Goal: Task Accomplishment & Management: Complete application form

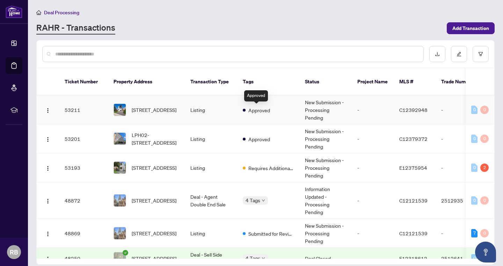
click at [243, 109] on div "Approved" at bounding box center [256, 110] width 27 height 8
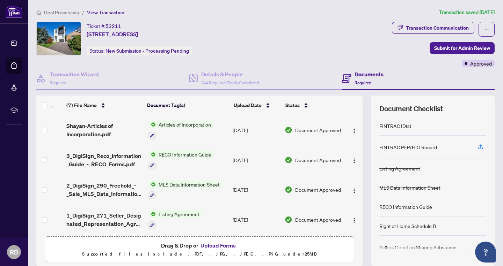
click at [217, 247] on button "Upload Forms" at bounding box center [217, 245] width 39 height 9
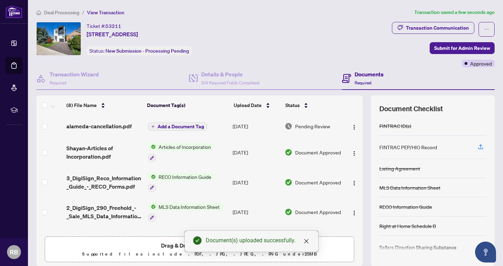
click at [183, 126] on span "Add a Document Tag" at bounding box center [180, 126] width 46 height 5
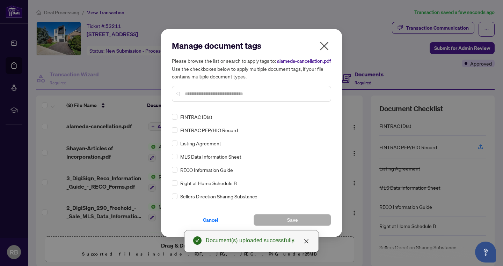
click at [208, 96] on input "text" at bounding box center [255, 94] width 140 height 8
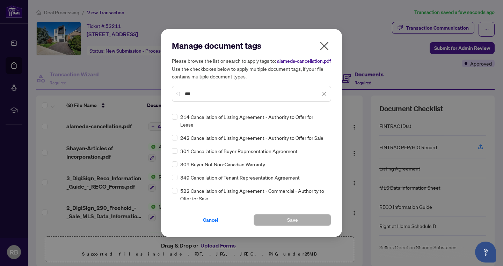
type input "***"
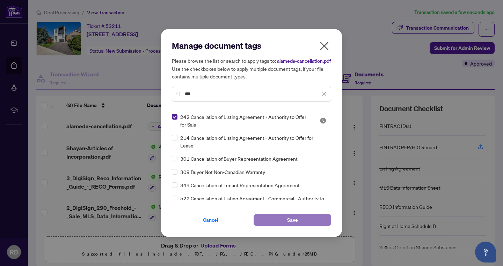
click at [288, 222] on span "Save" at bounding box center [292, 220] width 11 height 11
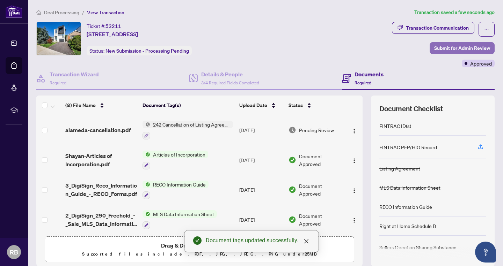
click at [454, 47] on span "Submit for Admin Review" at bounding box center [462, 48] width 56 height 11
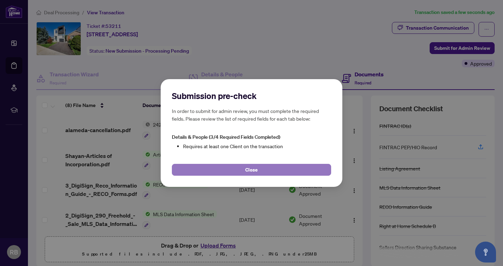
click at [254, 169] on span "Close" at bounding box center [251, 169] width 13 height 11
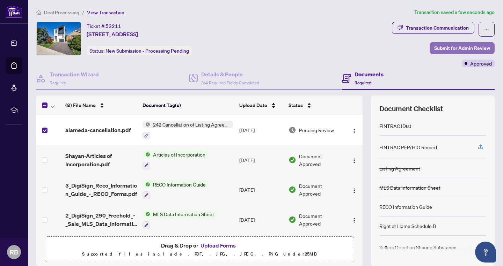
click at [443, 47] on span "Submit for Admin Review" at bounding box center [462, 48] width 56 height 11
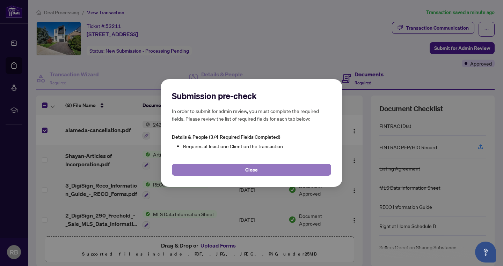
click at [257, 167] on span "Close" at bounding box center [251, 169] width 13 height 11
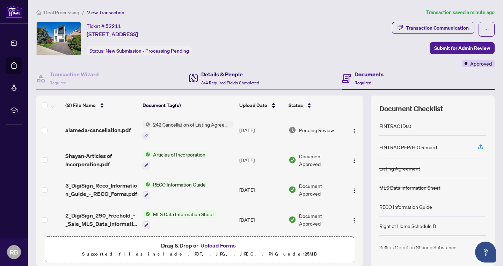
click at [228, 75] on h4 "Details & People" at bounding box center [230, 74] width 58 height 8
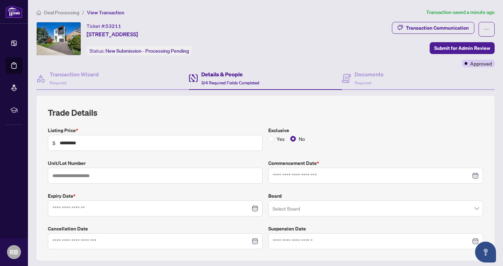
type input "**********"
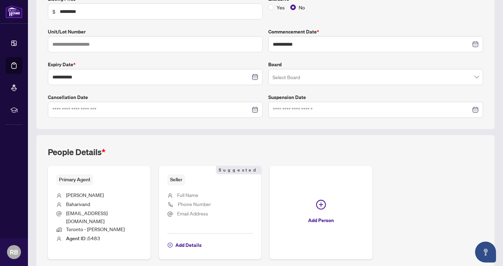
scroll to position [155, 0]
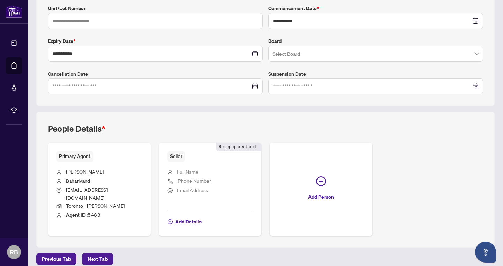
click at [123, 161] on div "Primary Agent" at bounding box center [99, 156] width 86 height 11
click at [254, 86] on div at bounding box center [155, 87] width 206 height 8
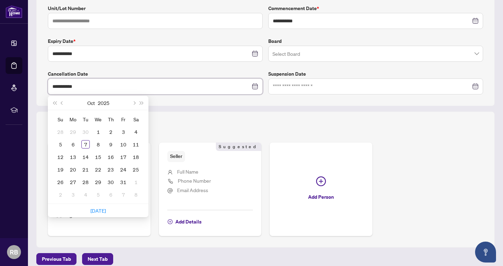
type input "**********"
click at [85, 142] on div "7" at bounding box center [85, 144] width 8 height 8
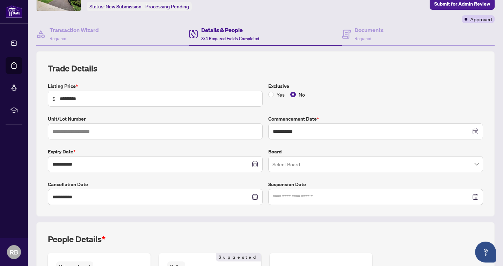
scroll to position [45, 0]
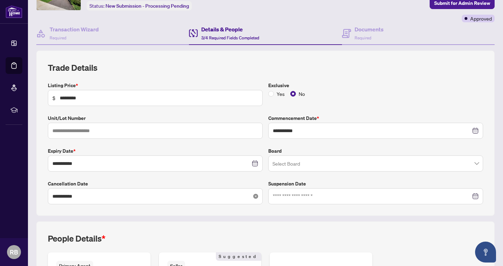
click at [255, 196] on icon "close-circle" at bounding box center [255, 196] width 5 height 5
click at [257, 195] on div at bounding box center [155, 197] width 206 height 8
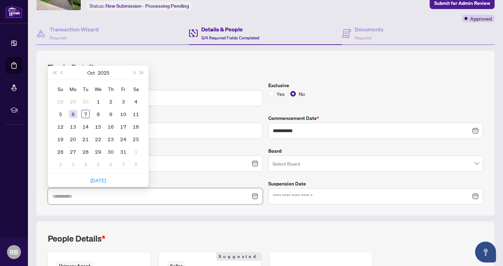
type input "**********"
click at [73, 113] on div "6" at bounding box center [73, 114] width 8 height 8
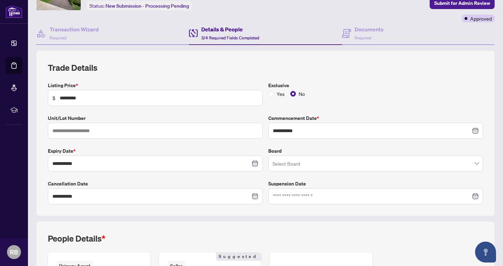
click at [38, 183] on div "**********" at bounding box center [265, 134] width 458 height 166
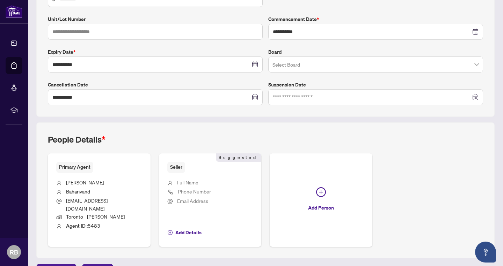
scroll to position [155, 0]
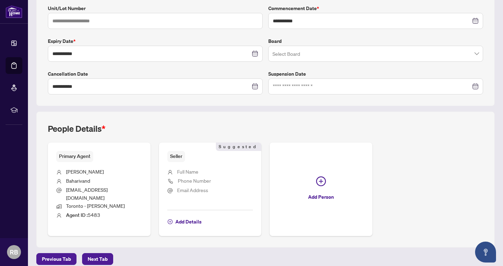
click at [101, 163] on ul "[PERSON_NAME] [EMAIL_ADDRESS][DOMAIN_NAME] Toronto - [PERSON_NAME] Agent ID : 5…" at bounding box center [99, 192] width 86 height 61
click at [184, 216] on span "Add Details" at bounding box center [188, 221] width 26 height 11
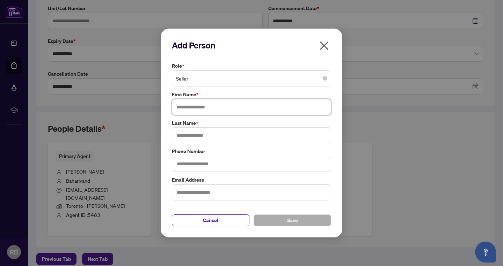
click at [202, 110] on input "text" at bounding box center [251, 107] width 159 height 16
type input "******"
click at [200, 135] on input "text" at bounding box center [251, 135] width 159 height 16
type input "**********"
click at [293, 219] on span "Save" at bounding box center [292, 220] width 11 height 11
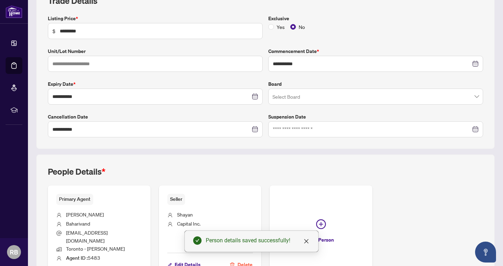
scroll to position [155, 0]
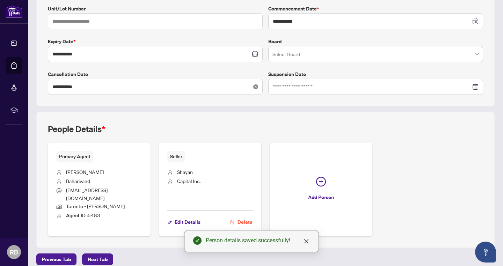
click at [255, 87] on icon "close-circle" at bounding box center [255, 87] width 5 height 5
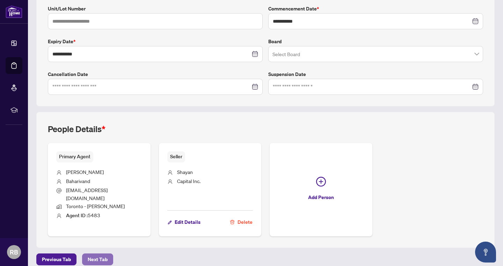
click at [97, 254] on span "Next Tab" at bounding box center [98, 259] width 20 height 11
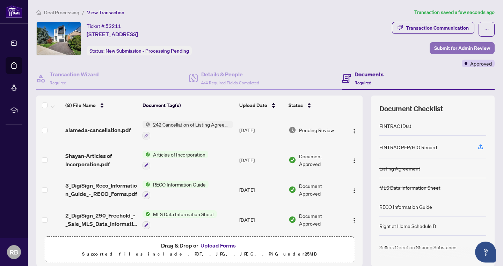
click at [451, 47] on span "Submit for Admin Review" at bounding box center [462, 48] width 56 height 11
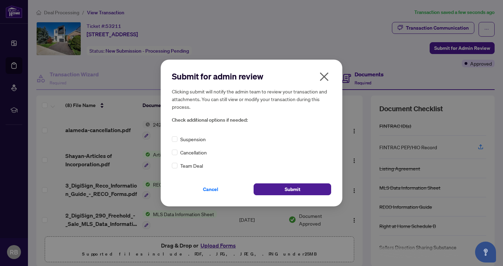
click at [196, 153] on span "Cancellation" at bounding box center [193, 153] width 27 height 8
click at [291, 188] on span "Submit" at bounding box center [293, 189] width 16 height 11
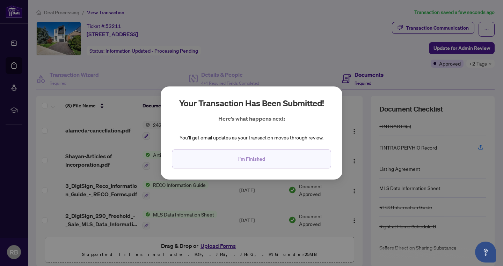
click at [249, 159] on span "I'm Finished" at bounding box center [251, 159] width 27 height 11
